Goal: Task Accomplishment & Management: Use online tool/utility

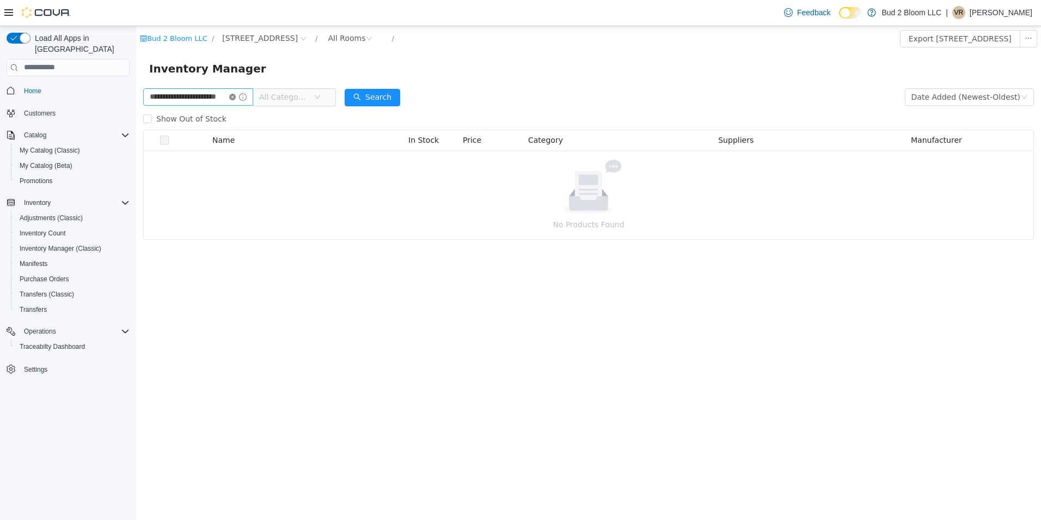
click at [236, 95] on icon "icon: close-circle" at bounding box center [232, 96] width 7 height 7
click at [218, 97] on input "text" at bounding box center [193, 96] width 100 height 17
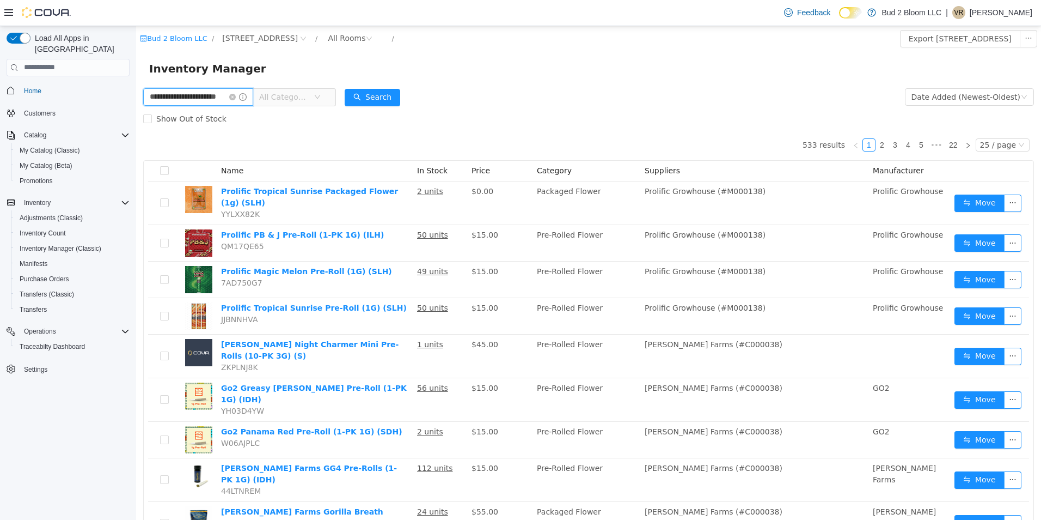
scroll to position [0, 13]
type input "**********"
click at [381, 97] on button "Search" at bounding box center [382, 96] width 56 height 17
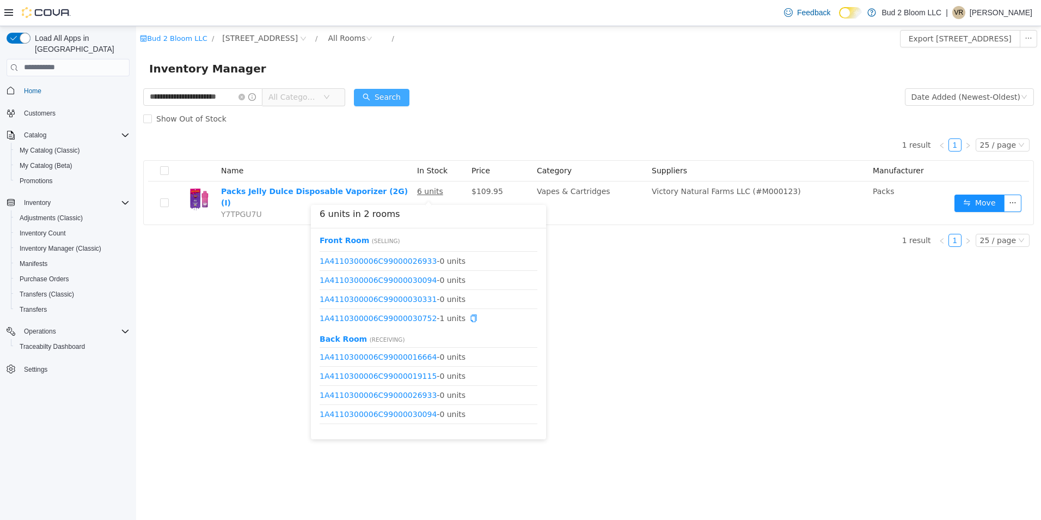
scroll to position [90, 0]
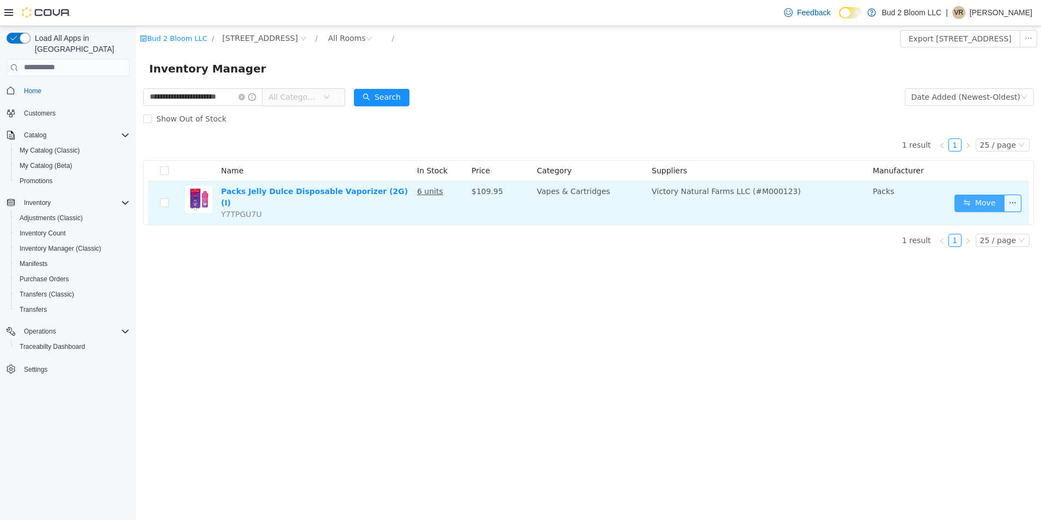
click at [974, 197] on button "Move" at bounding box center [980, 202] width 50 height 17
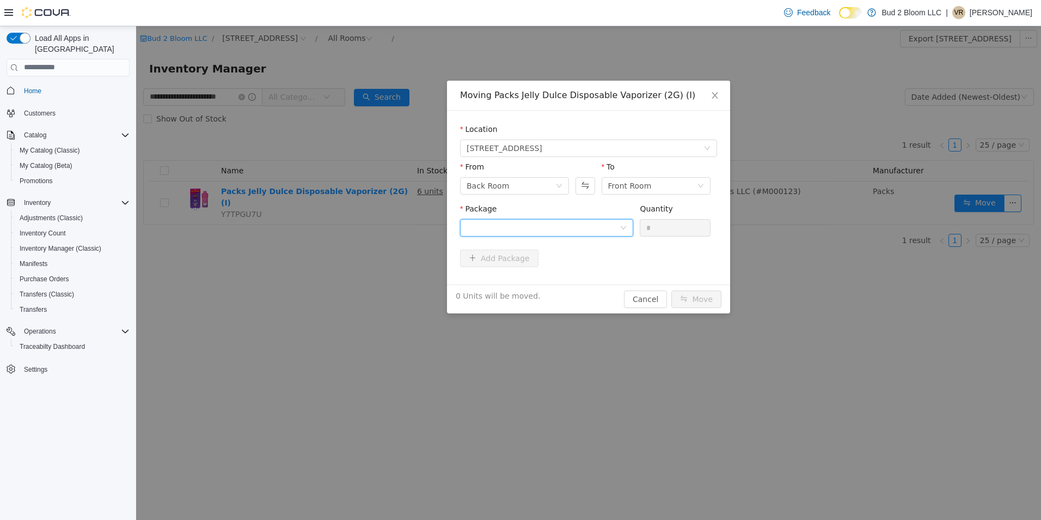
click at [529, 231] on div at bounding box center [543, 227] width 153 height 16
click at [510, 263] on strong "1A4110300006C99000033466" at bounding box center [531, 266] width 128 height 9
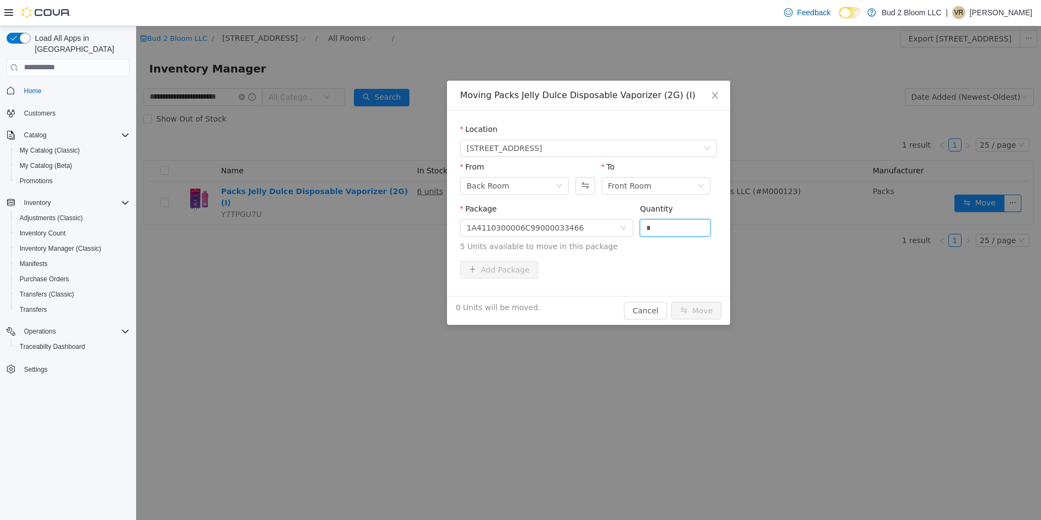
drag, startPoint x: 670, startPoint y: 224, endPoint x: 634, endPoint y: 225, distance: 36.0
click at [634, 225] on div "Package 1A4110300006C99000033466 Quantity * 5 Units available to move in this p…" at bounding box center [588, 227] width 257 height 49
type input "*"
click at [672, 301] on button "Move" at bounding box center [697, 309] width 50 height 17
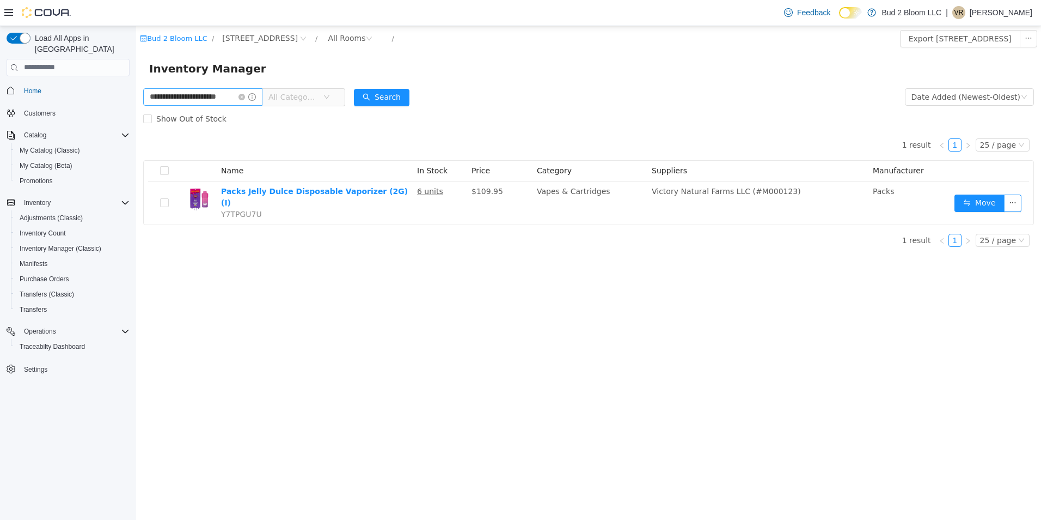
click at [242, 96] on icon "icon: close-circle" at bounding box center [242, 96] width 7 height 7
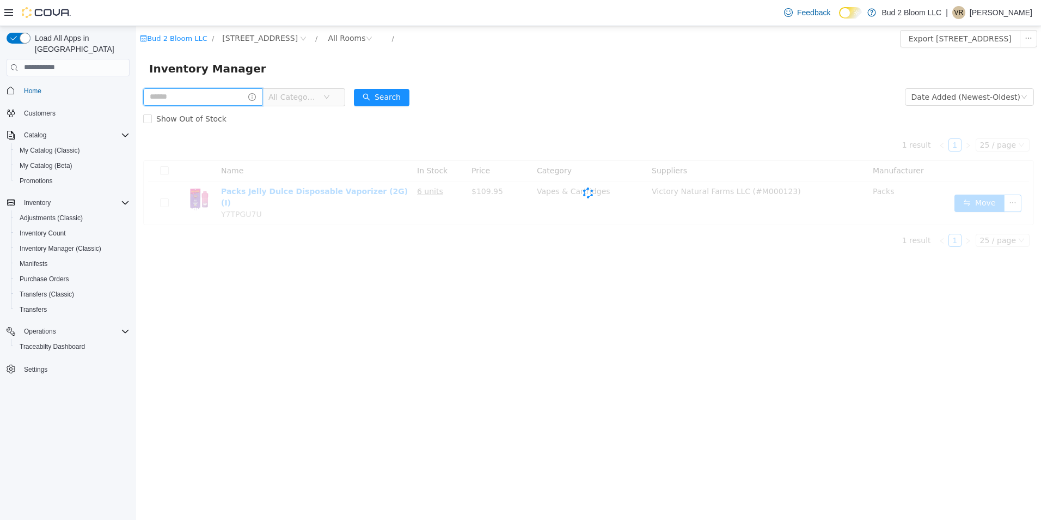
click at [212, 101] on input "text" at bounding box center [202, 96] width 119 height 17
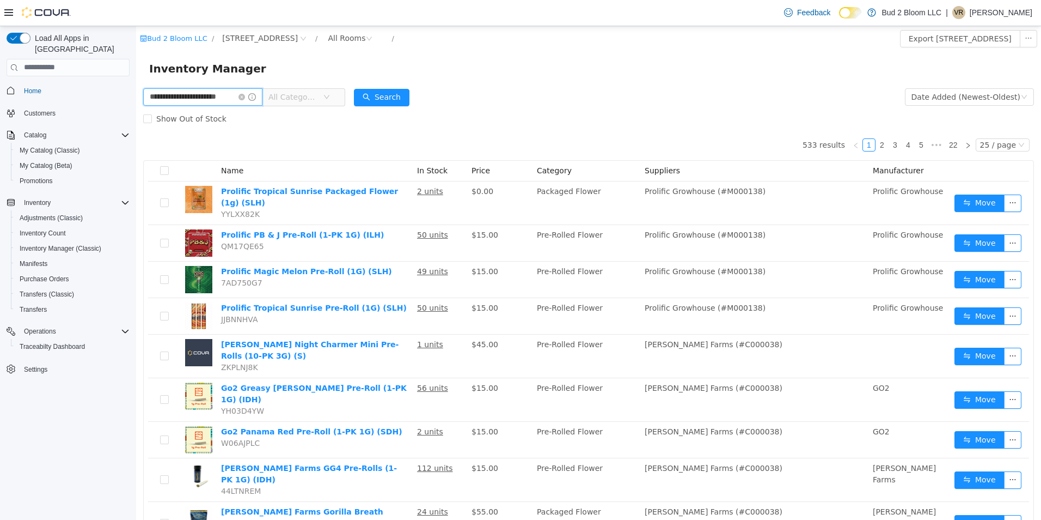
scroll to position [0, 14]
type input "**********"
click at [397, 96] on button "Search" at bounding box center [382, 96] width 56 height 17
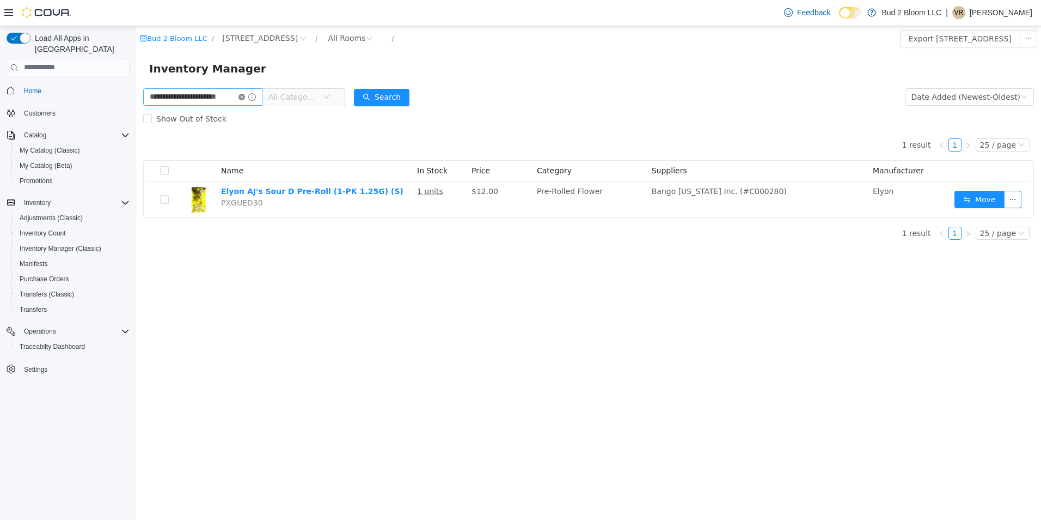
click at [242, 95] on icon "icon: close-circle" at bounding box center [242, 96] width 7 height 7
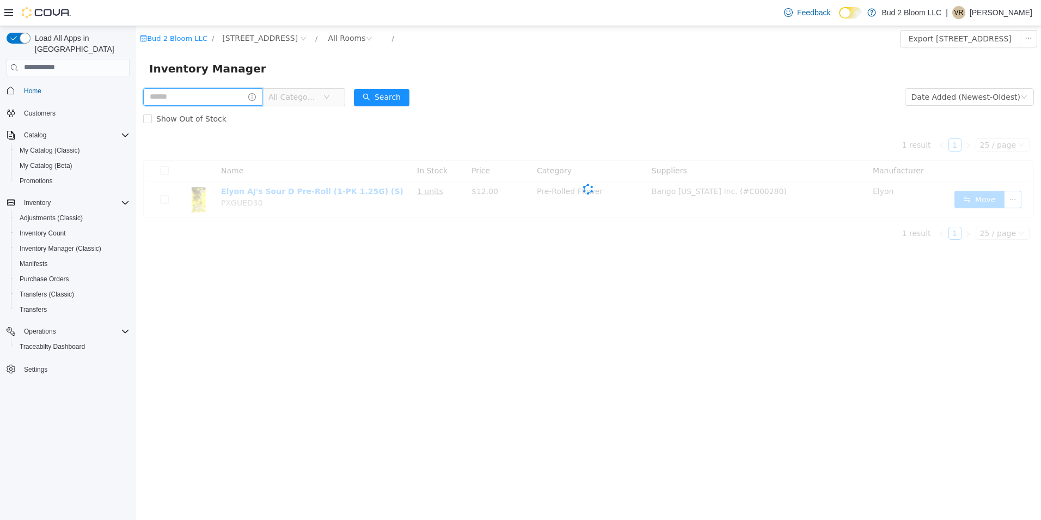
click at [227, 99] on input "text" at bounding box center [202, 96] width 119 height 17
